Goal: Task Accomplishment & Management: Use online tool/utility

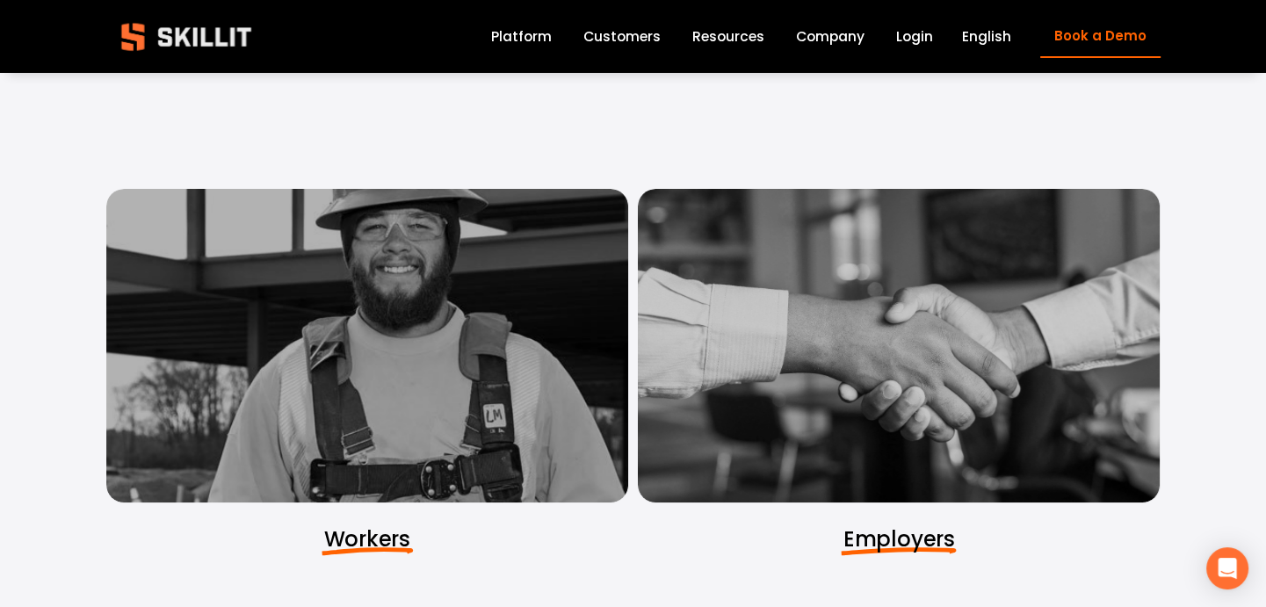
click at [930, 387] on div at bounding box center [899, 346] width 522 height 314
